Goal: Task Accomplishment & Management: Manage account settings

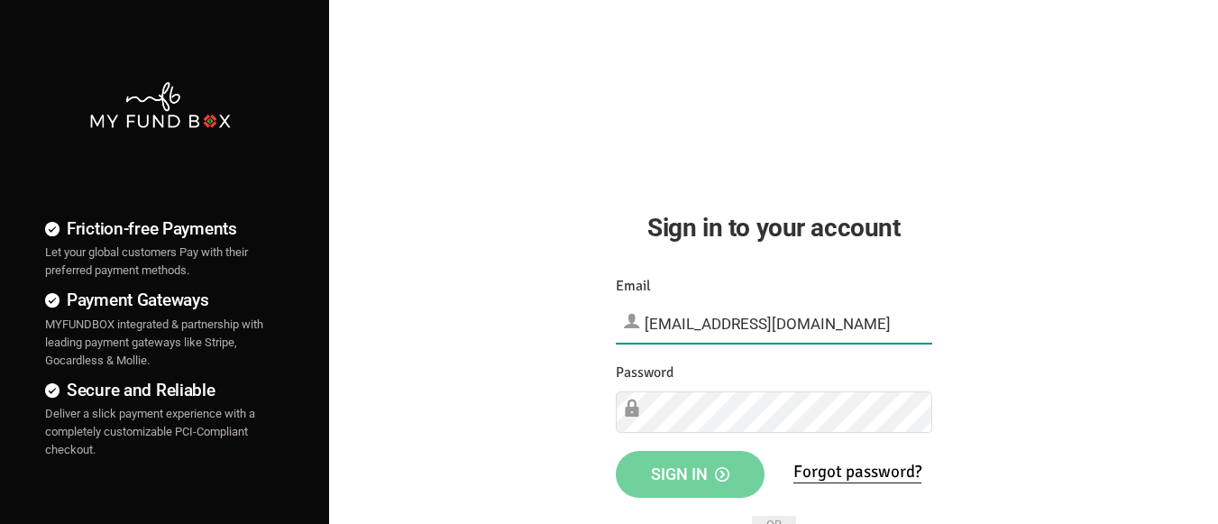
type input "[EMAIL_ADDRESS][DOMAIN_NAME]"
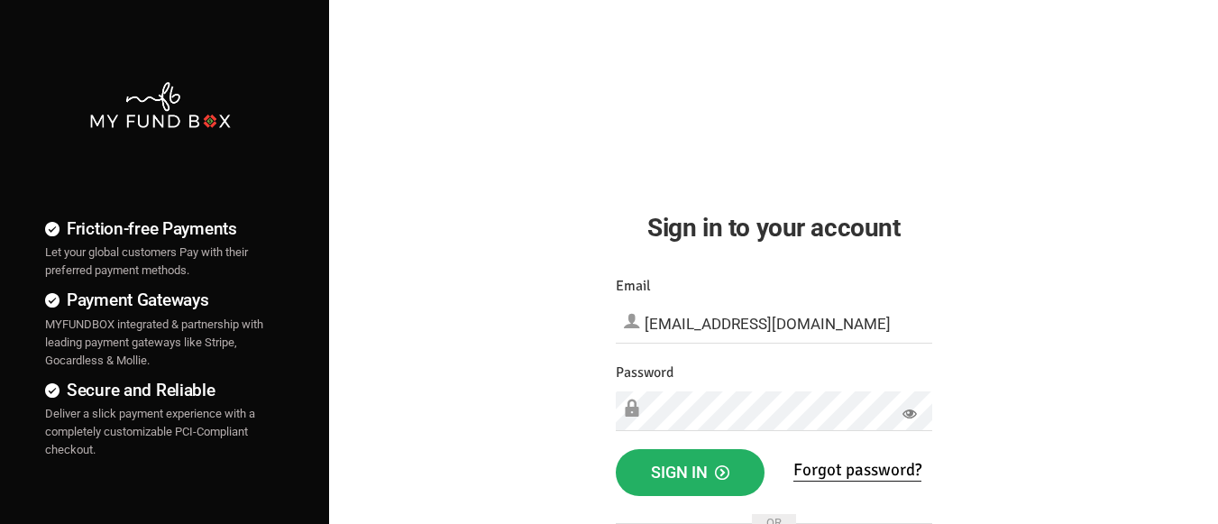
click at [689, 472] on span "Sign in" at bounding box center [690, 471] width 78 height 19
